Goal: Task Accomplishment & Management: Manage account settings

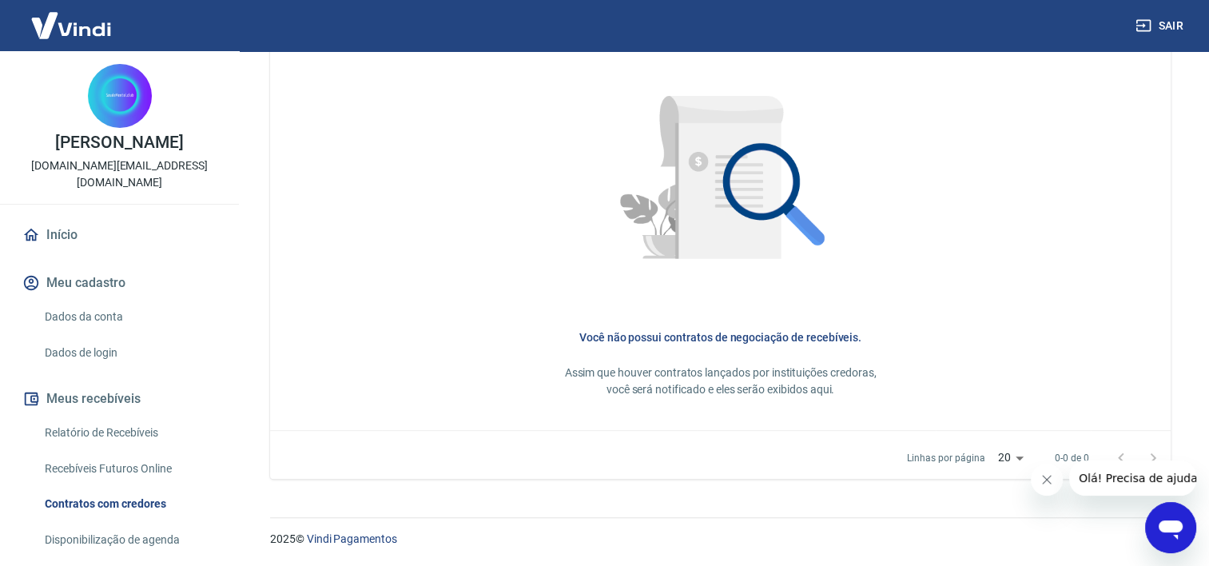
click at [98, 323] on link "Dados da conta" at bounding box center [128, 316] width 181 height 33
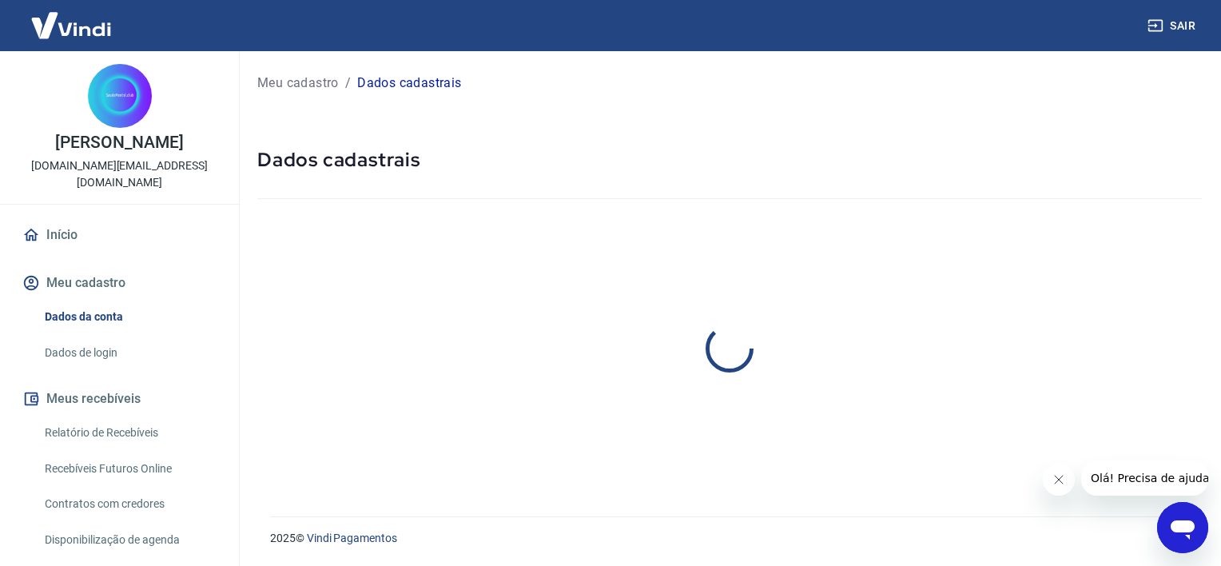
select select "SP"
select select "business"
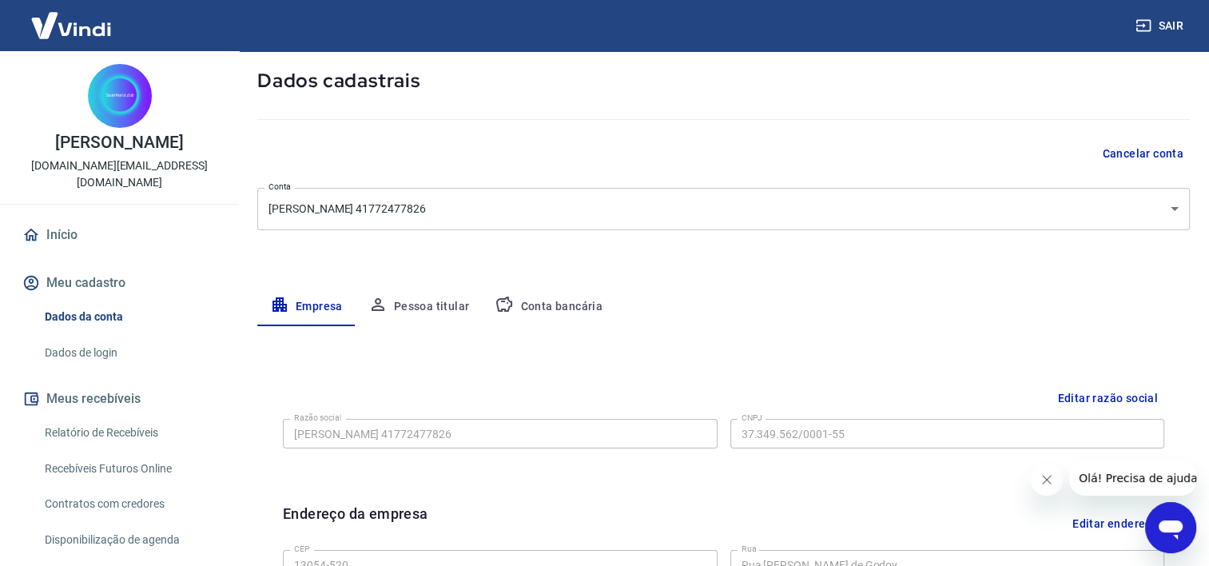
scroll to position [160, 0]
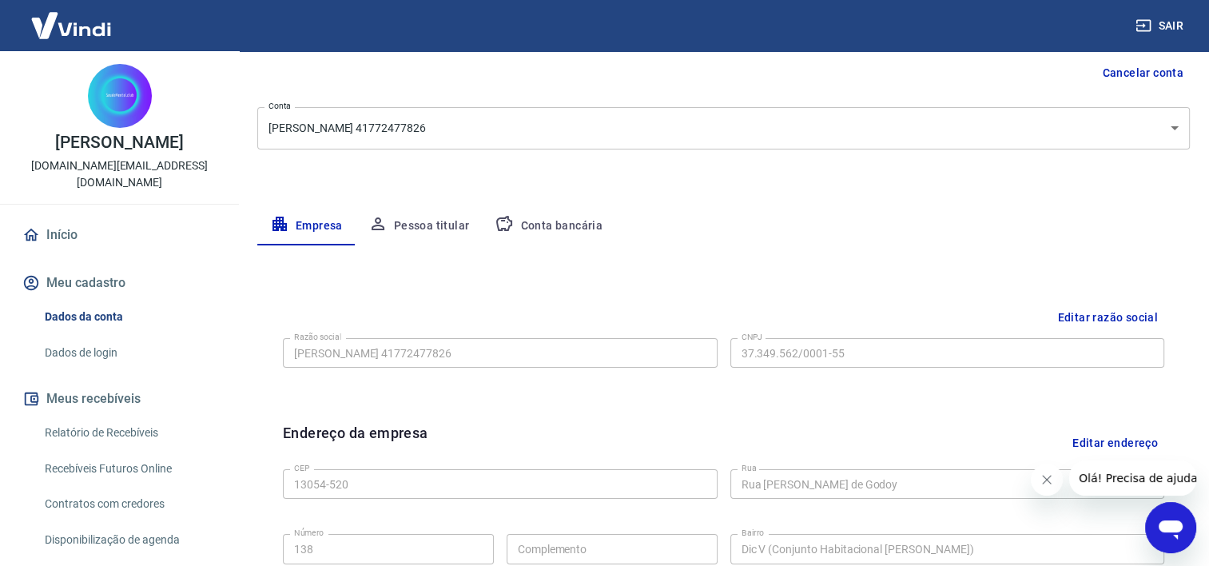
click at [505, 220] on icon "button" at bounding box center [504, 223] width 19 height 19
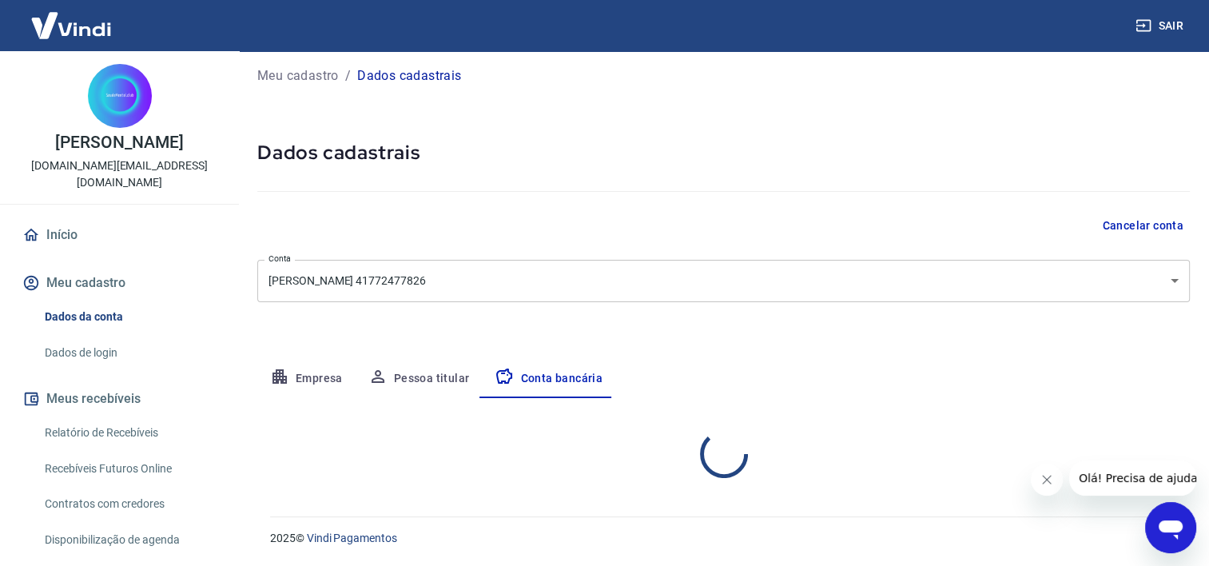
select select "1"
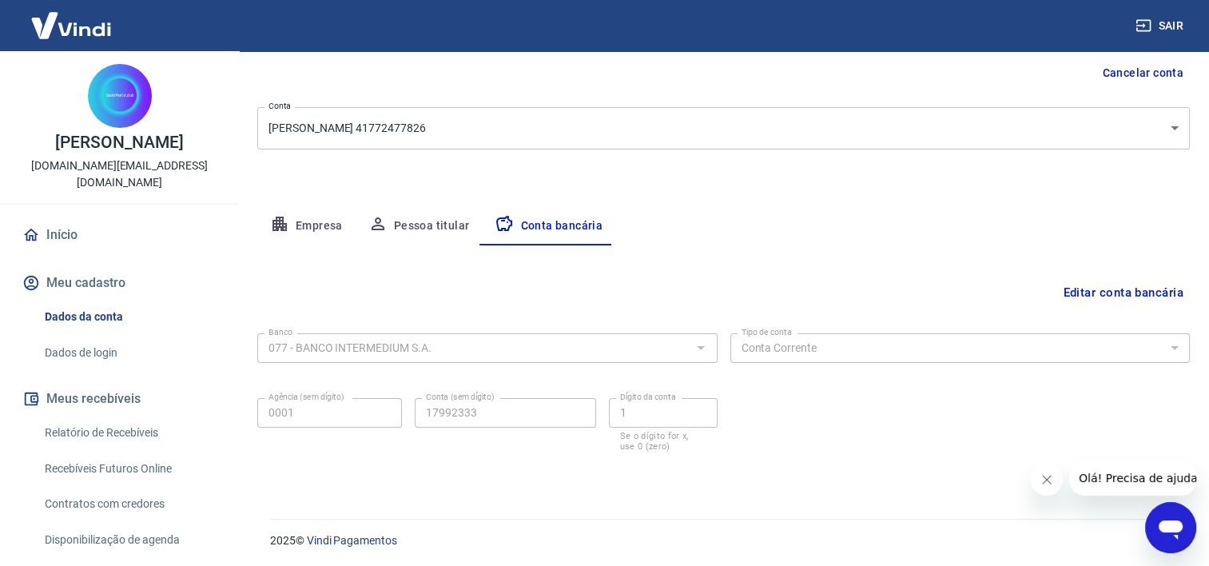
scroll to position [161, 0]
click at [1126, 280] on button "Editar conta bancária" at bounding box center [1122, 291] width 133 height 30
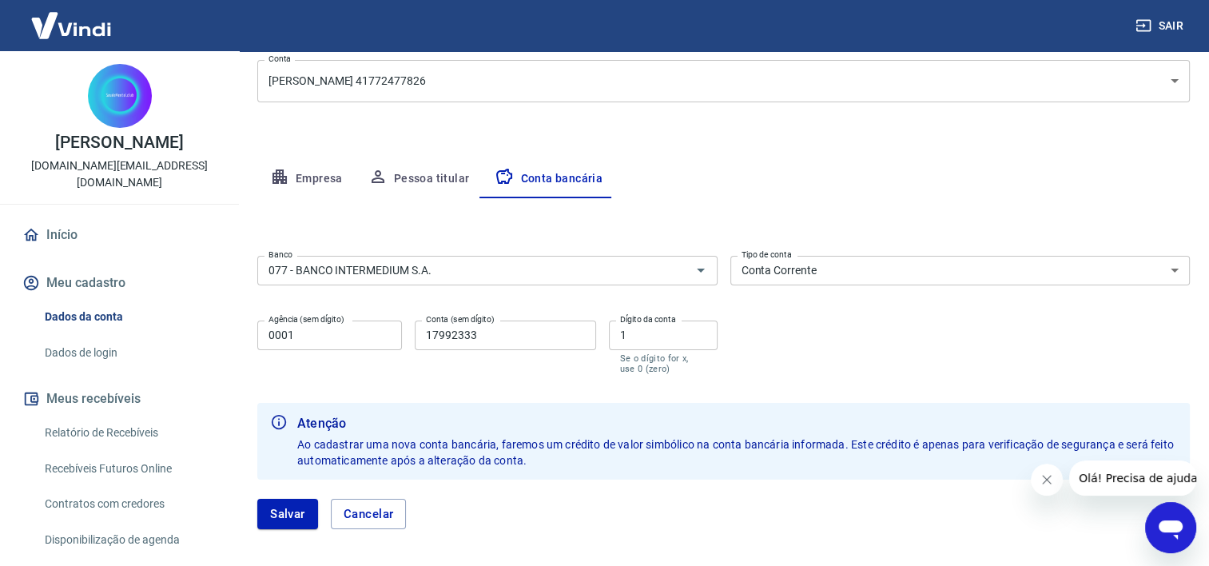
scroll to position [276, 0]
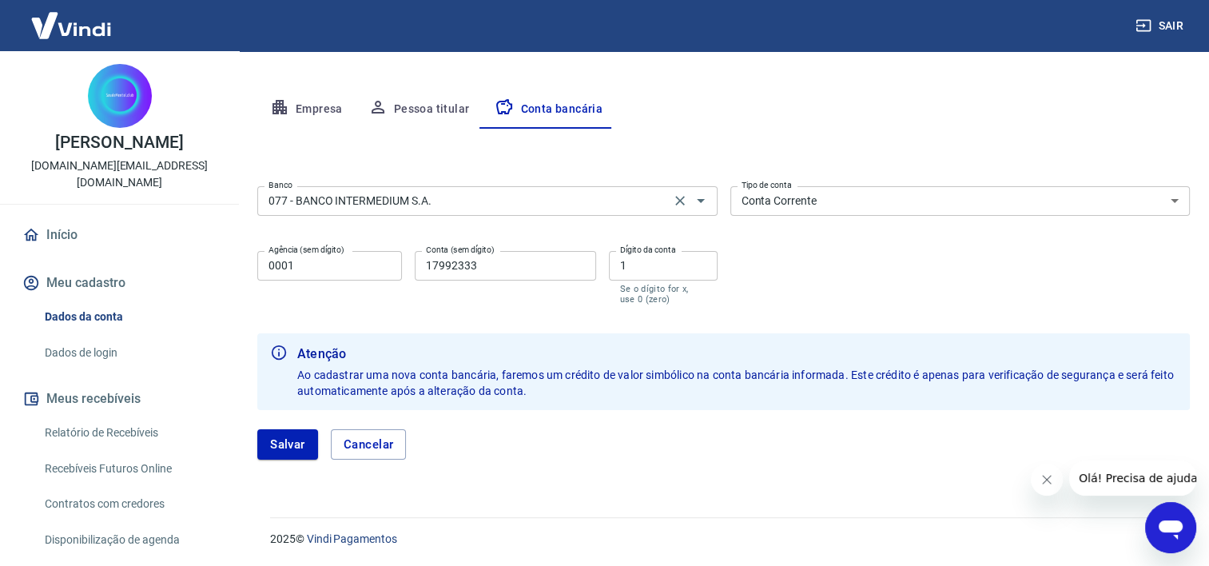
click at [366, 194] on input "077 - BANCO INTERMEDIUM S.A." at bounding box center [463, 201] width 403 height 20
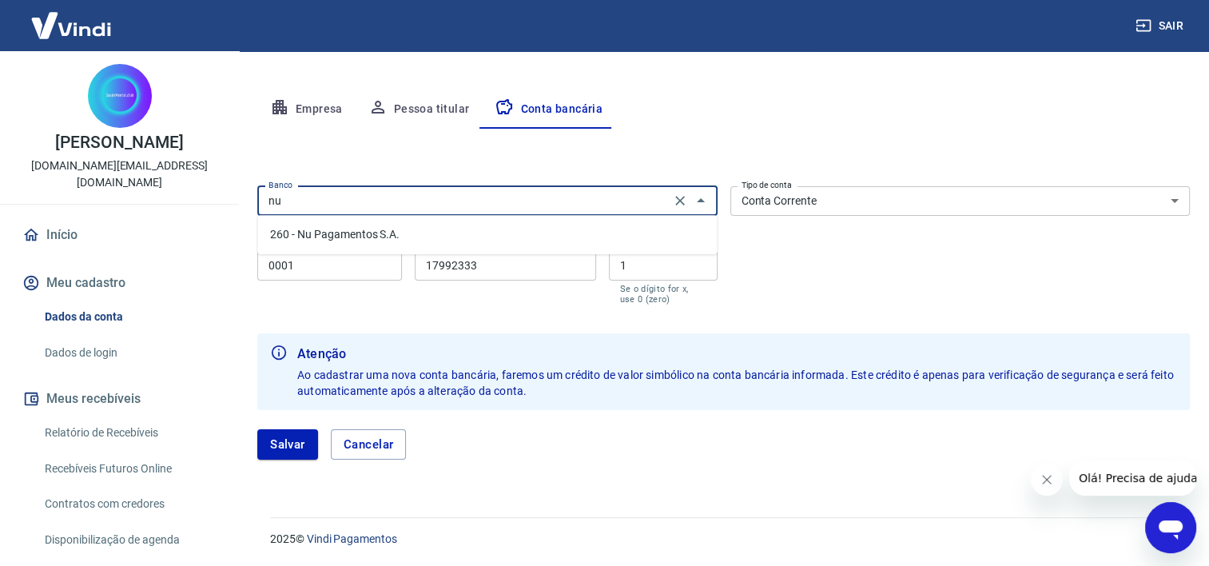
scroll to position [0, 0]
click at [506, 234] on li "260 - Nu Pagamentos S.A." at bounding box center [486, 234] width 459 height 26
type input "260 - Nu Pagamentos S.A."
click at [823, 205] on select "Conta Corrente Conta Poupança" at bounding box center [960, 201] width 460 height 30
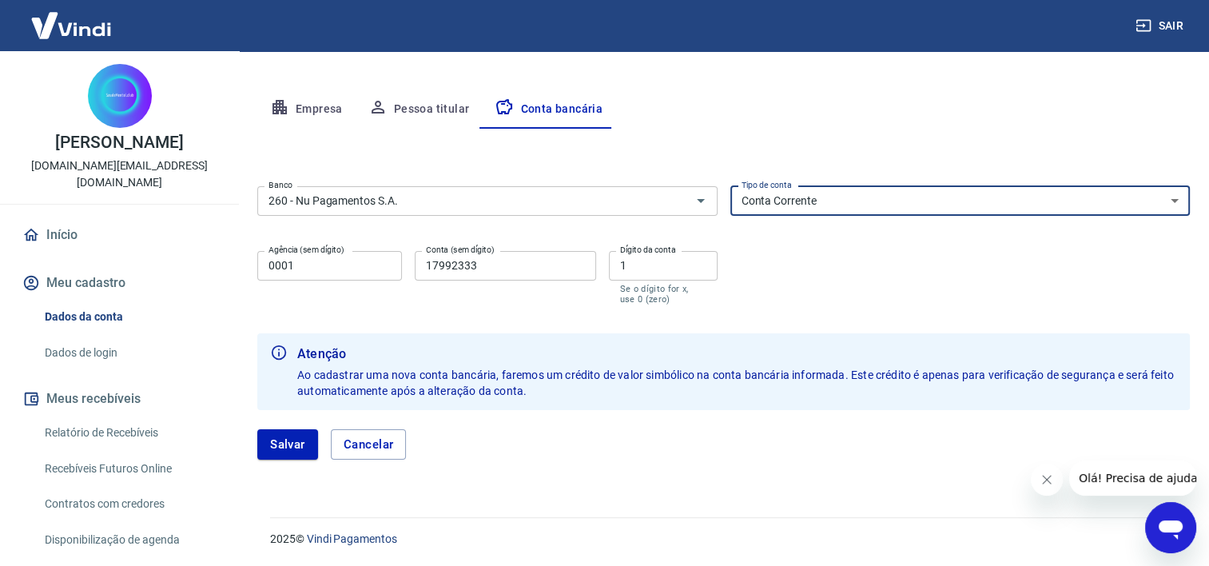
click at [822, 204] on select "Conta Corrente Conta Poupança" at bounding box center [960, 201] width 460 height 30
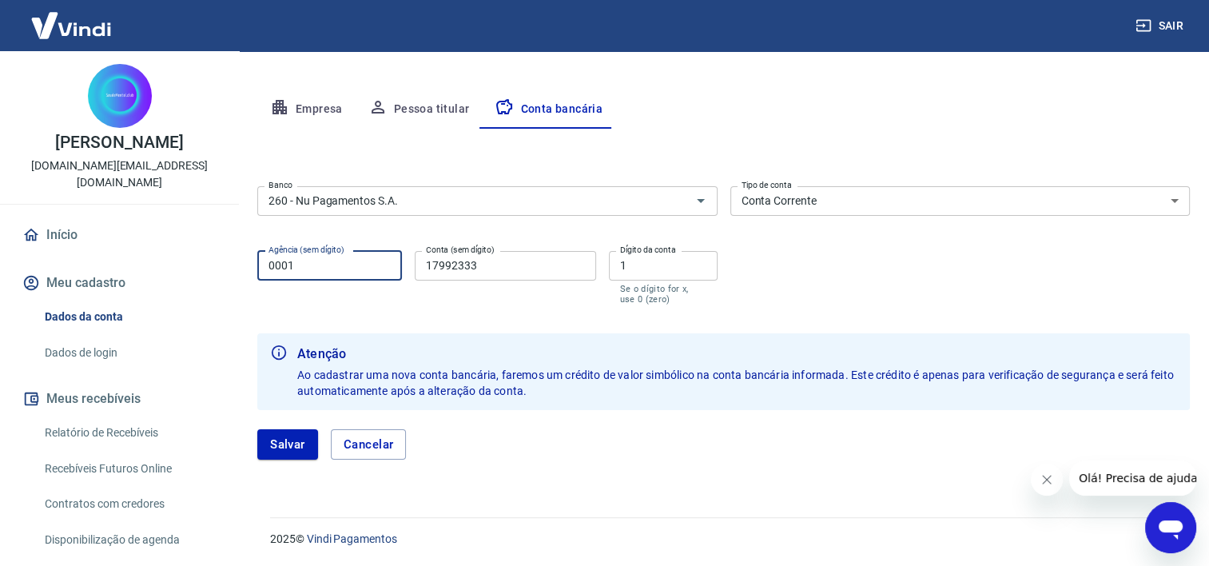
click at [361, 265] on input "0001" at bounding box center [329, 266] width 145 height 30
drag, startPoint x: 486, startPoint y: 263, endPoint x: 349, endPoint y: 248, distance: 137.4
click at [349, 248] on div "Agência (sem dígito) 0001 Agência (sem dígito) Conta (sem dígito) 17992333 Cont…" at bounding box center [487, 275] width 460 height 63
type input "83909887"
drag, startPoint x: 631, startPoint y: 268, endPoint x: 581, endPoint y: 261, distance: 50.7
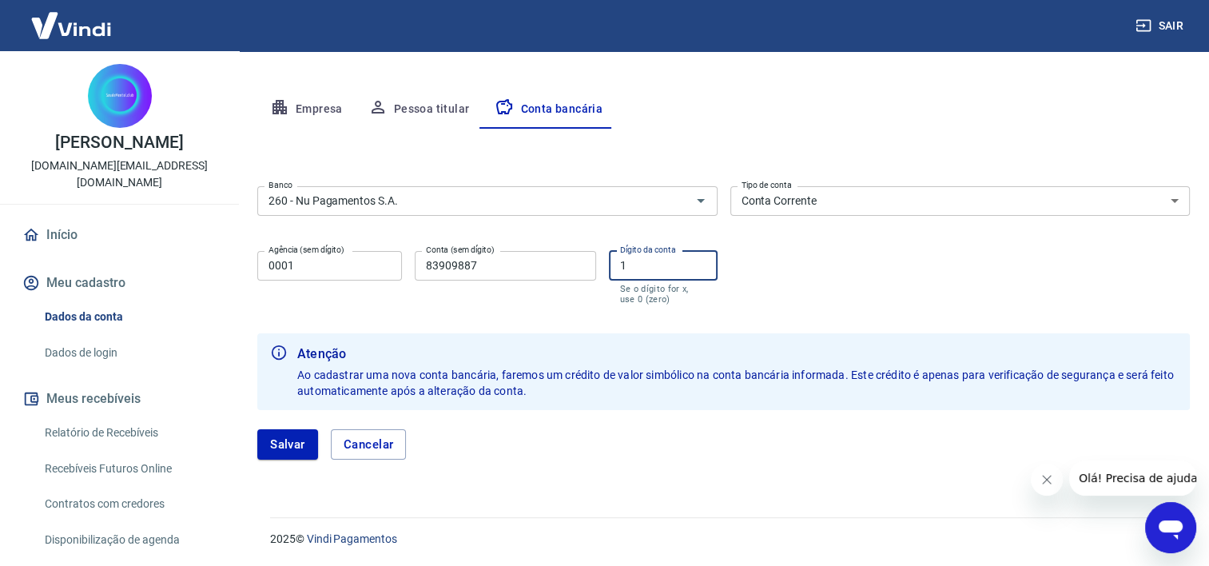
click at [581, 261] on div "Agência (sem dígito) 0001 Agência (sem dígito) Conta (sem dígito) 83909887 Cont…" at bounding box center [487, 275] width 460 height 63
type input "7"
click at [641, 430] on div "[PERSON_NAME]" at bounding box center [723, 444] width 932 height 30
click at [297, 447] on button "Salvar" at bounding box center [287, 444] width 61 height 30
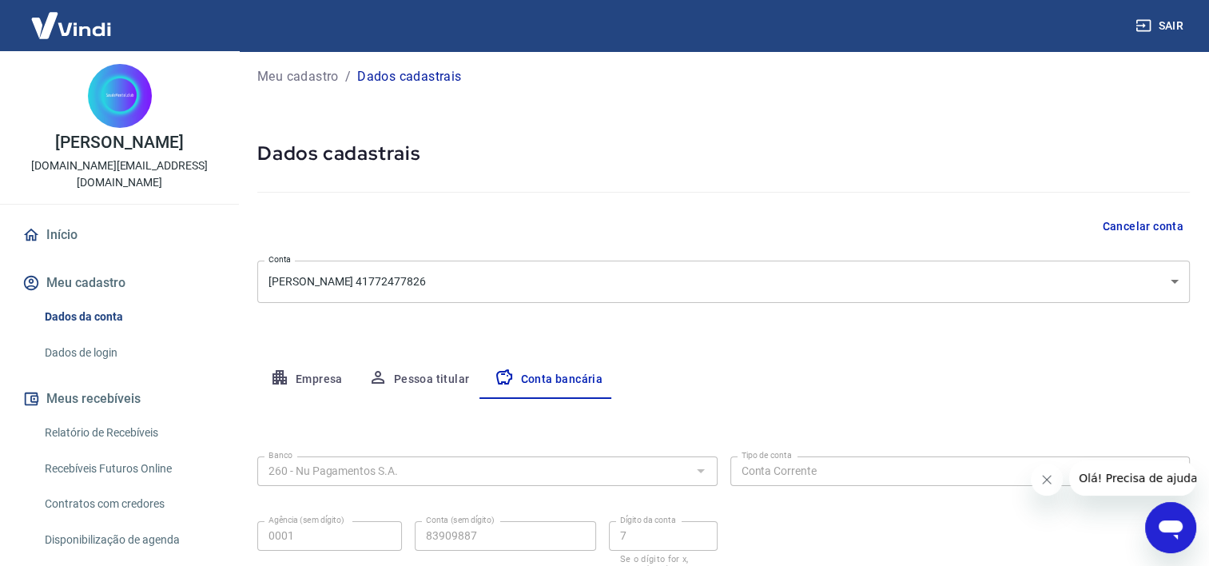
select select "1"
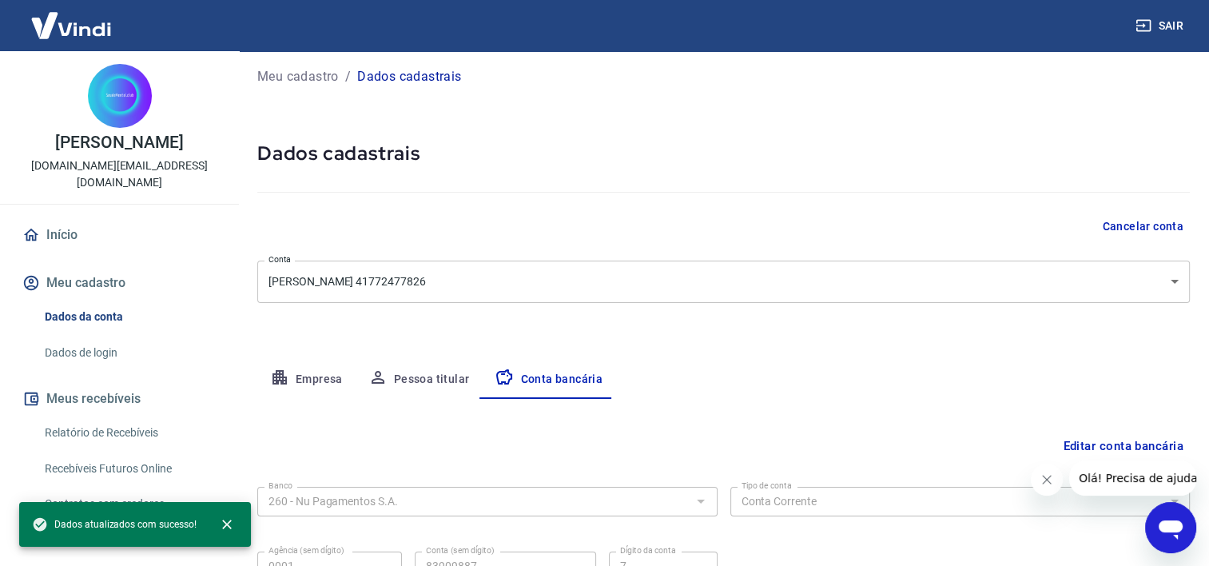
scroll to position [161, 0]
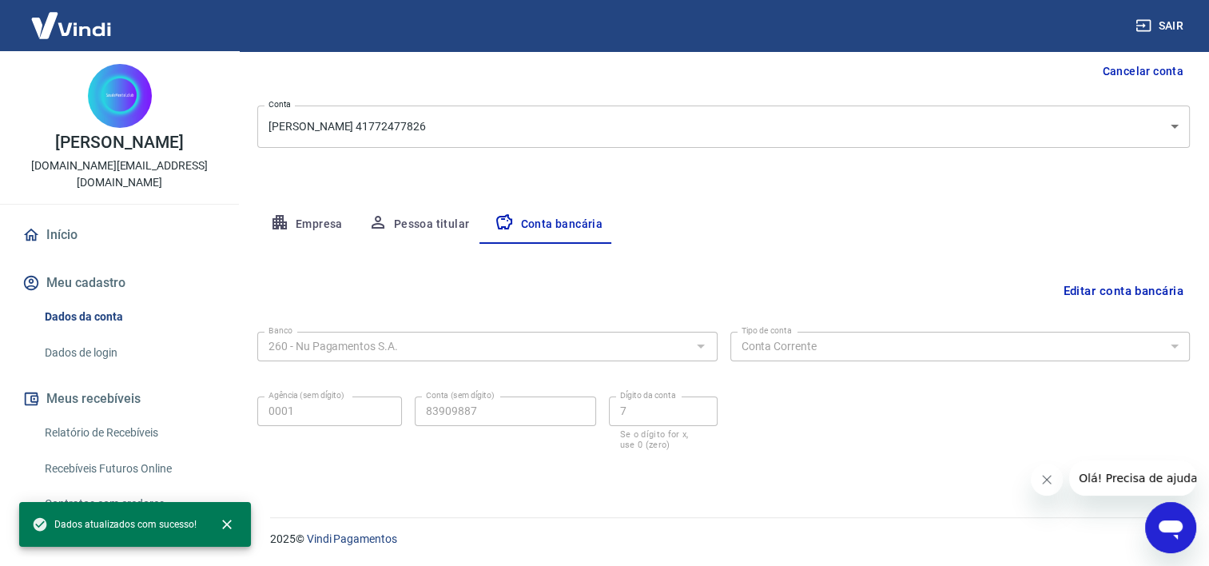
click at [831, 436] on div "Banco 260 - Nu Pagamentos S.A. Banco Tipo de conta Conta Corrente Conta Poupanç…" at bounding box center [723, 389] width 932 height 128
